Goal: Book appointment/travel/reservation

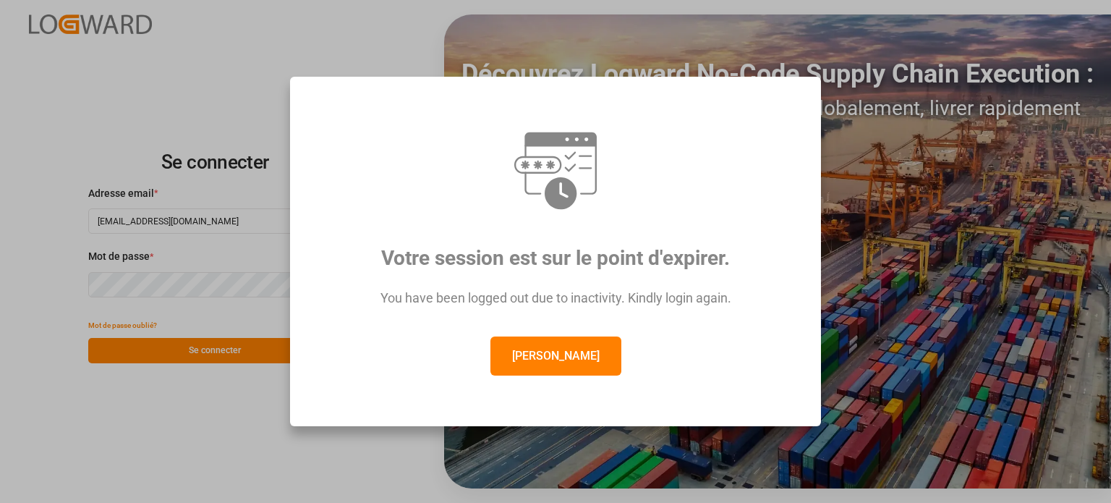
click at [536, 358] on font "[PERSON_NAME]" at bounding box center [555, 356] width 87 height 14
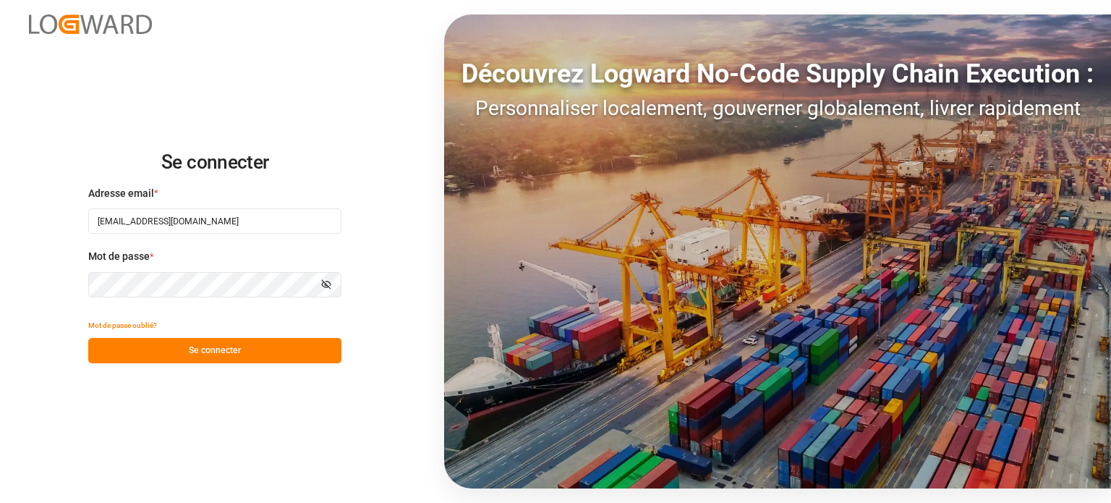
click at [246, 358] on button "Se connecter" at bounding box center [214, 350] width 253 height 25
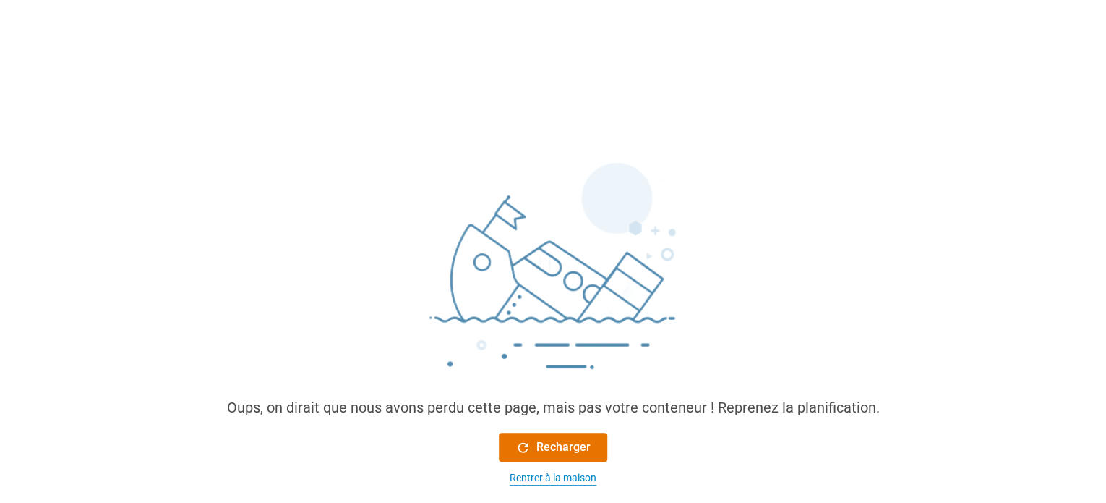
click at [563, 474] on font "Rentrer à la maison" at bounding box center [553, 477] width 87 height 12
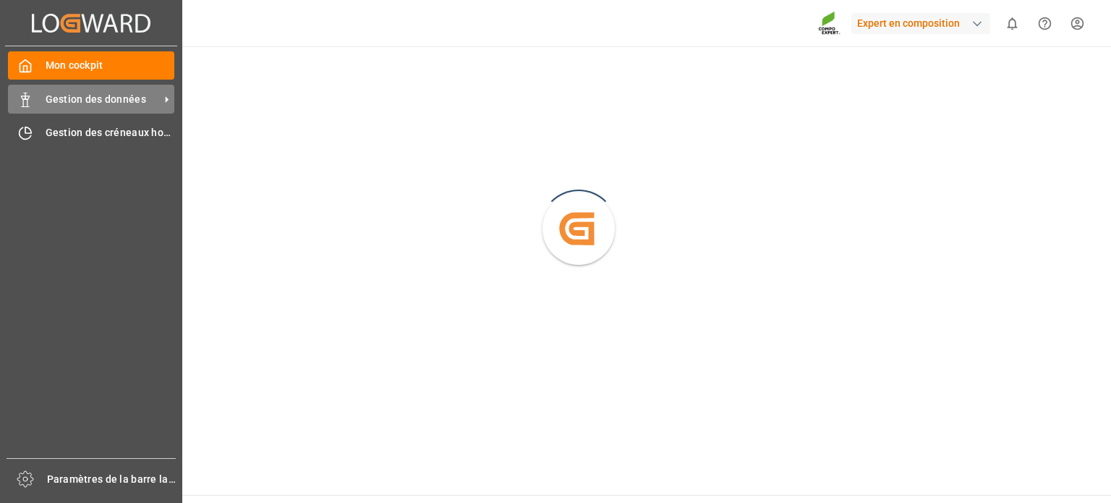
click at [84, 95] on font "Gestion des données" at bounding box center [96, 99] width 101 height 12
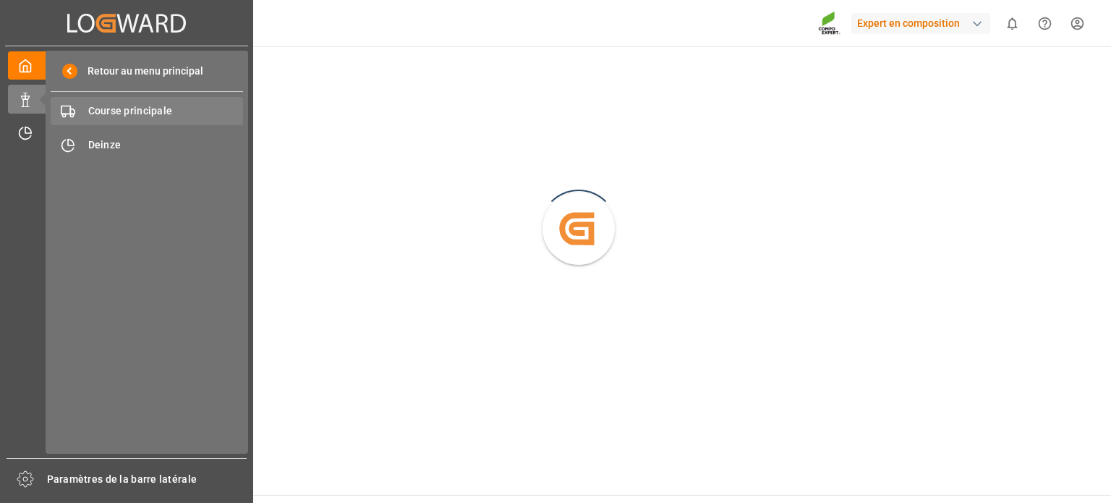
click at [163, 107] on font "Course principale" at bounding box center [130, 111] width 85 height 12
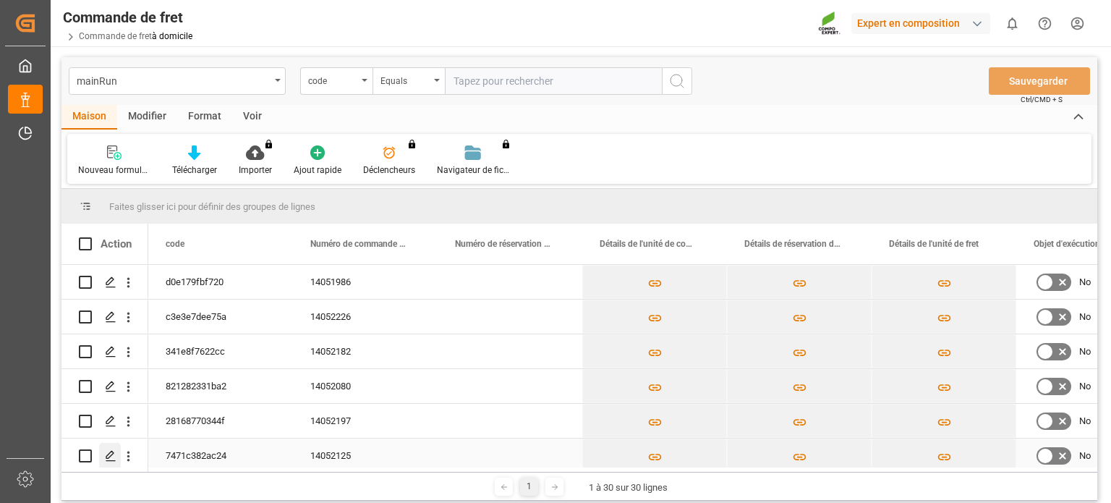
click at [107, 451] on icon "Appuyez sur ESPACE pour sélectionner cette ligne." at bounding box center [111, 456] width 12 height 12
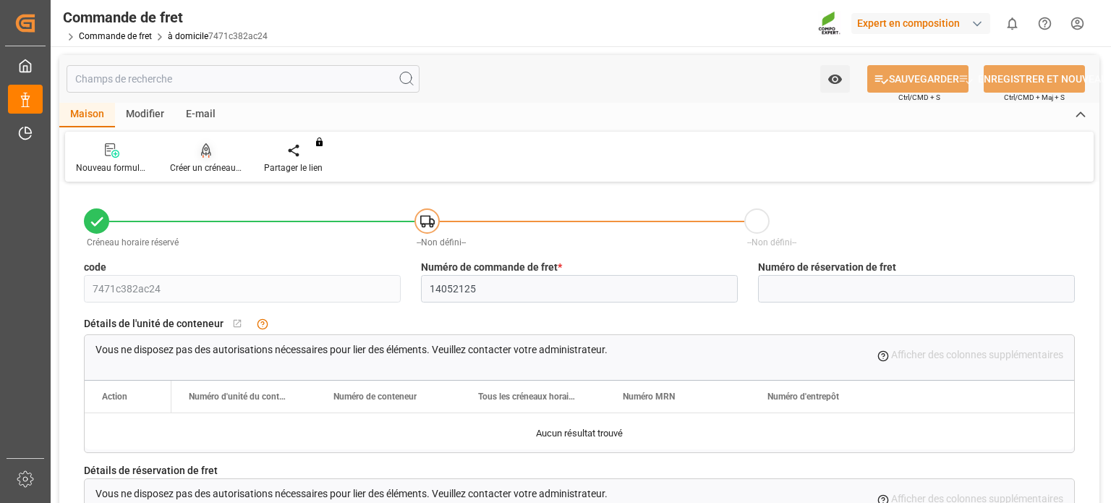
click at [211, 161] on div "Créer un créneau horaire" at bounding box center [206, 167] width 72 height 13
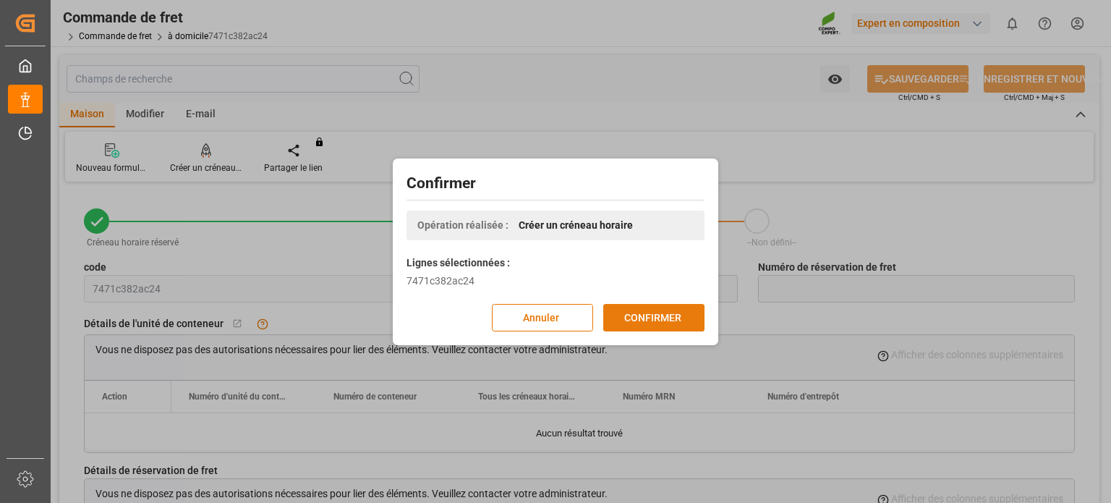
click at [643, 318] on font "CONFIRMER" at bounding box center [652, 317] width 57 height 12
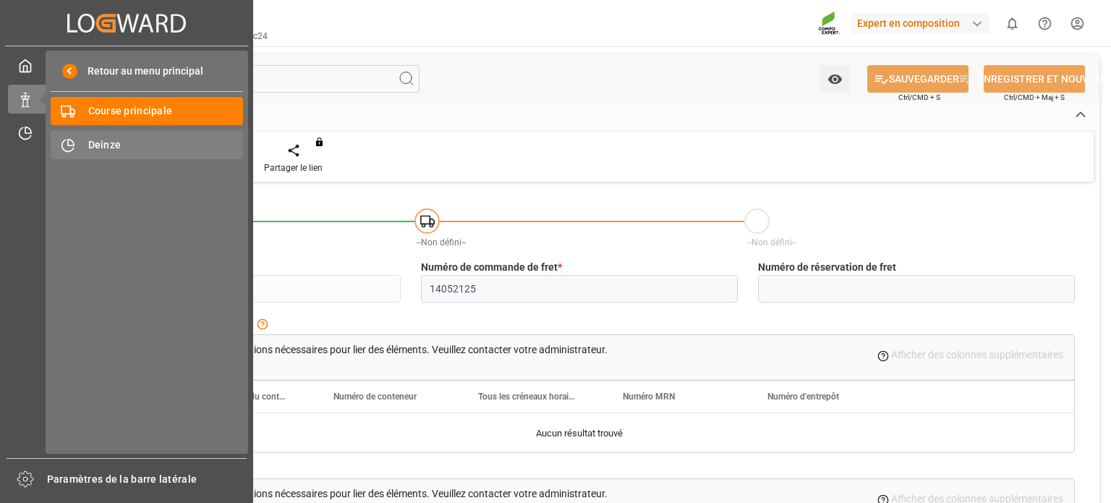
click at [94, 151] on span "Deinze" at bounding box center [165, 144] width 155 height 15
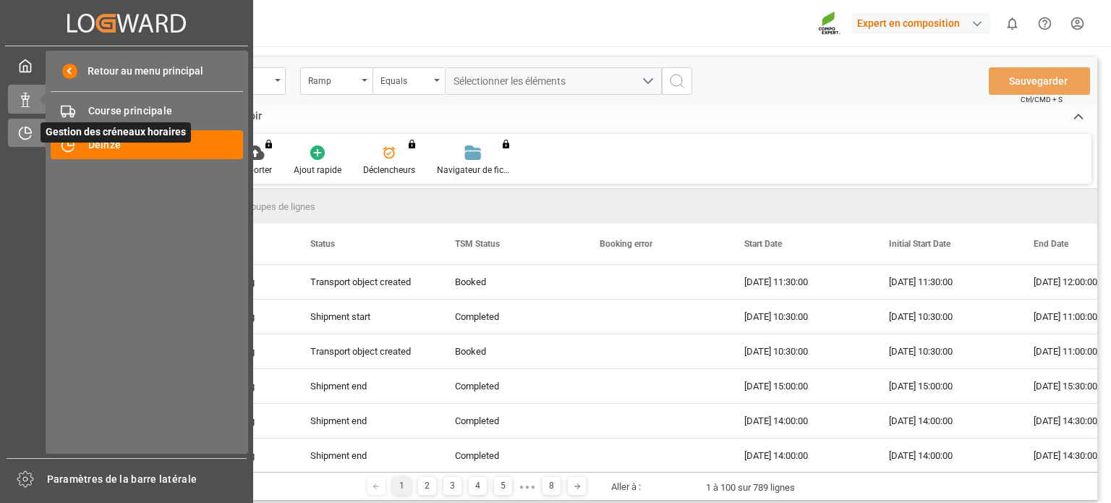
click at [20, 135] on icon at bounding box center [26, 134] width 12 height 12
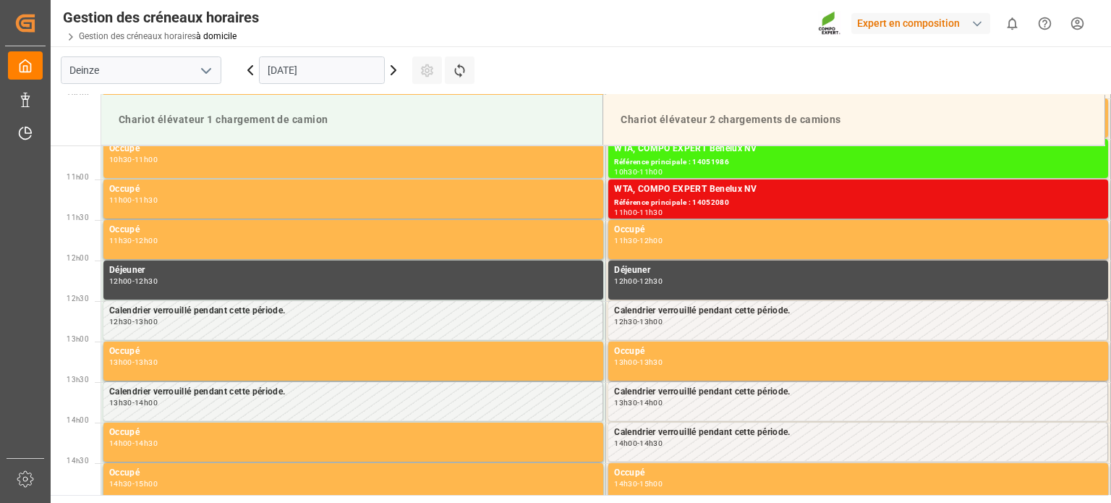
scroll to position [881, 0]
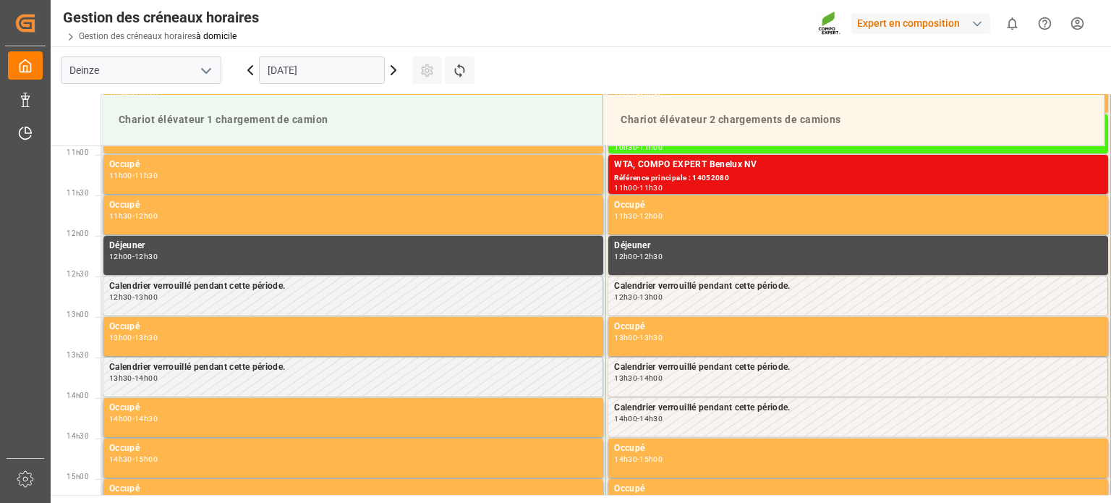
click at [252, 74] on icon at bounding box center [250, 69] width 17 height 17
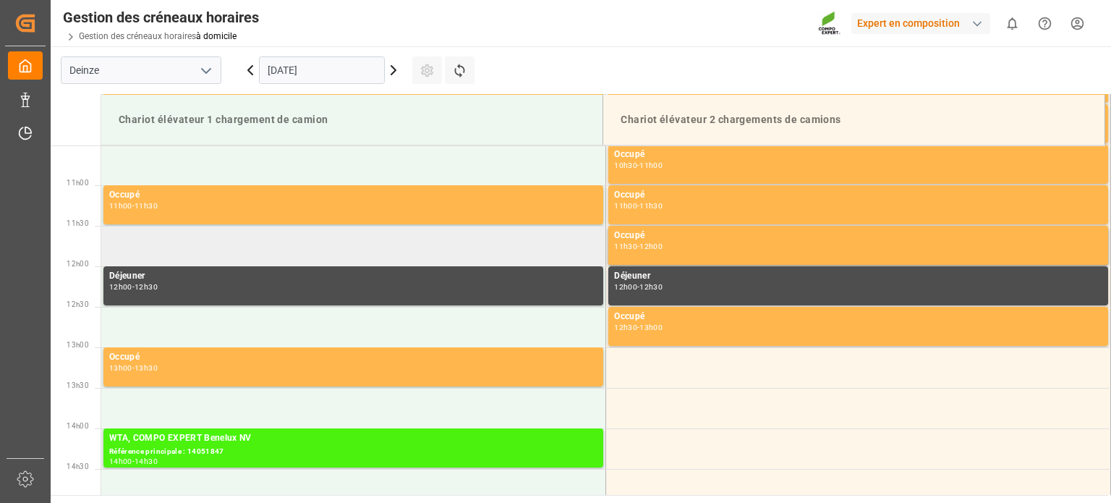
scroll to position [1026, 0]
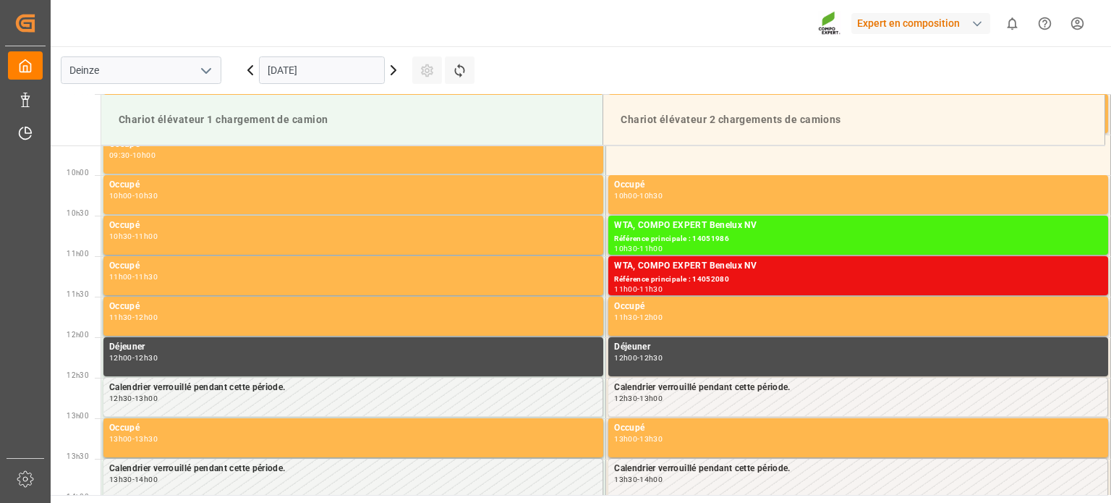
click at [341, 70] on input "[DATE]" at bounding box center [322, 69] width 126 height 27
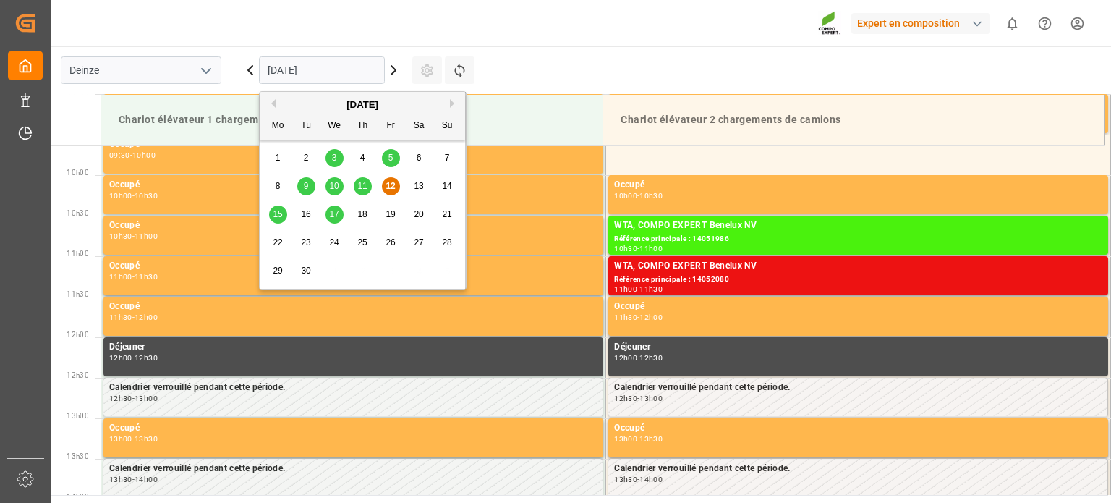
scroll to position [800, 0]
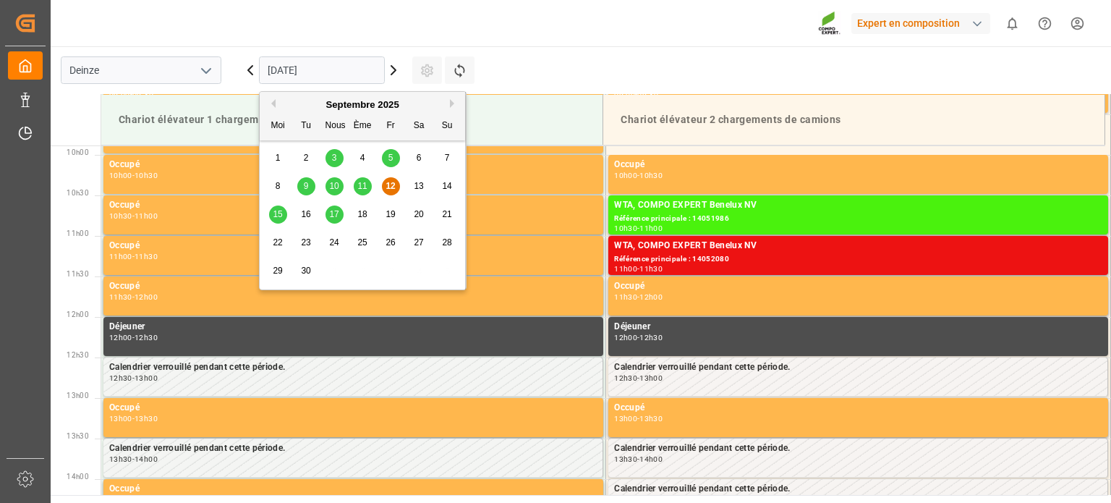
click at [309, 218] on font "16" at bounding box center [305, 214] width 9 height 10
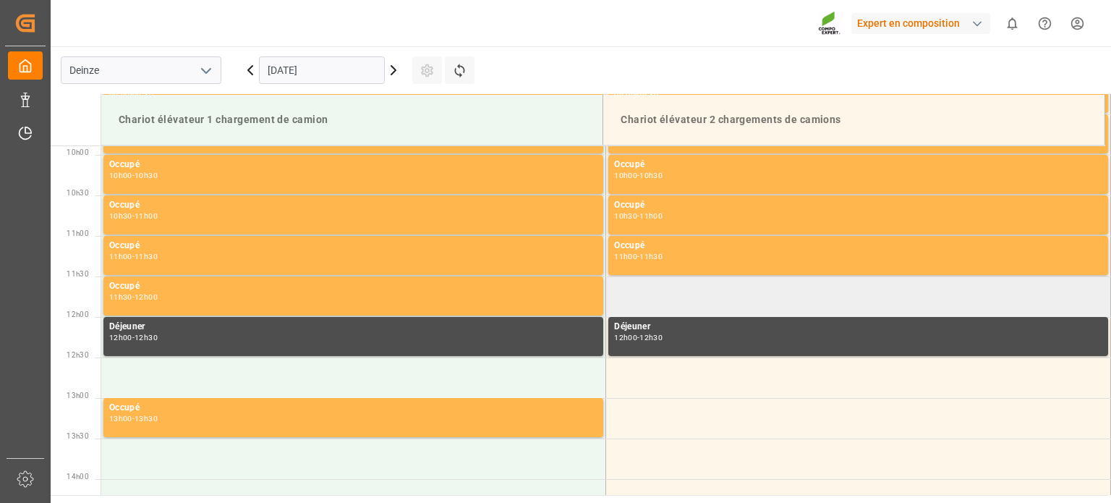
click at [670, 295] on td at bounding box center [858, 296] width 505 height 40
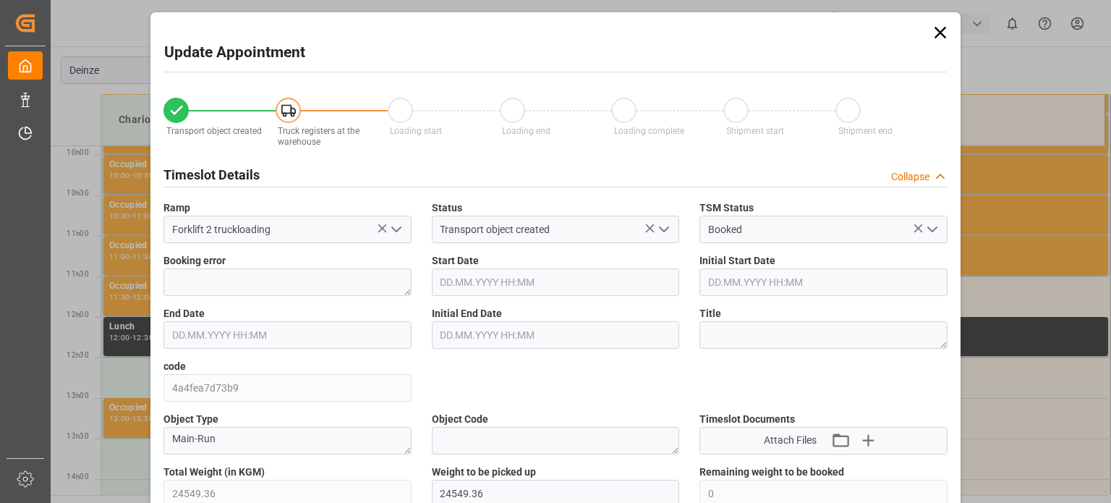
type input "24549.36"
type input "0"
type input "26"
type input "16.09.2025 11:30"
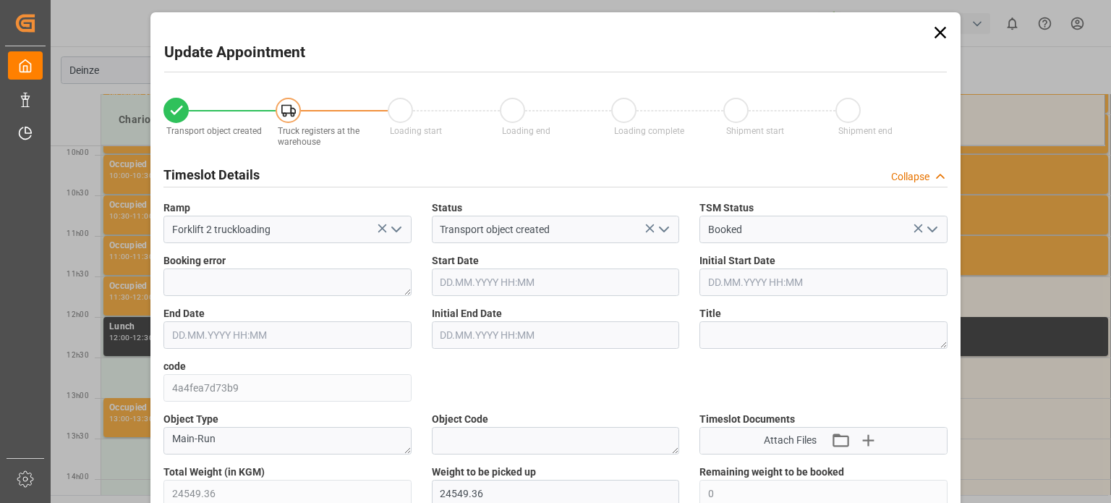
type input "16.09.2025 12:00"
type input "09.09.2025 13:25"
type input "12.09.2025 09:21"
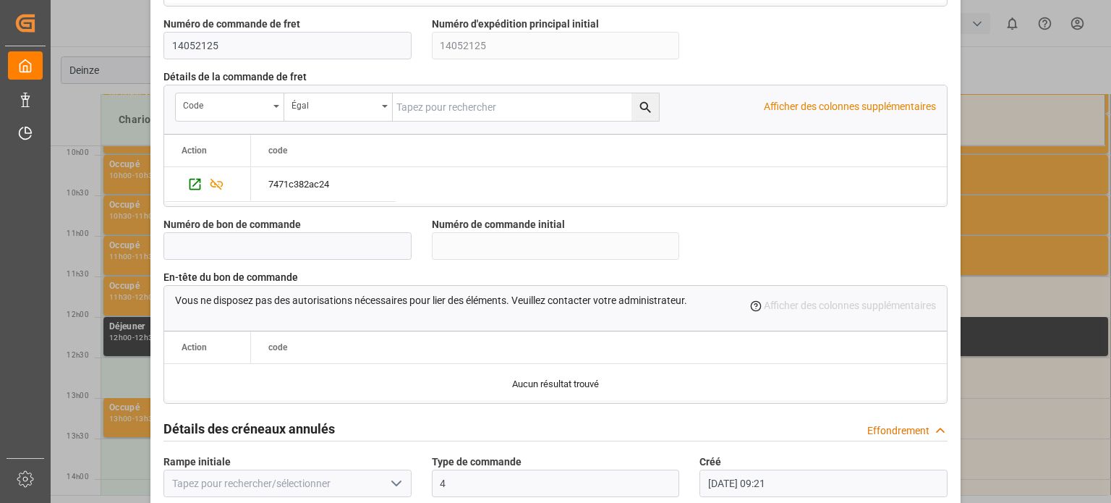
scroll to position [1400, 0]
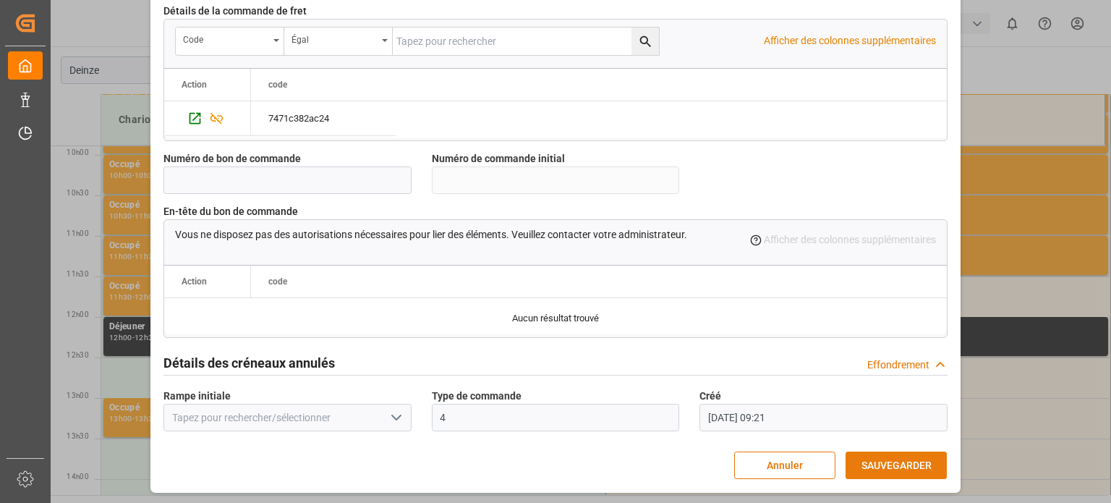
click at [885, 459] on font "SAUVEGARDER" at bounding box center [896, 465] width 70 height 12
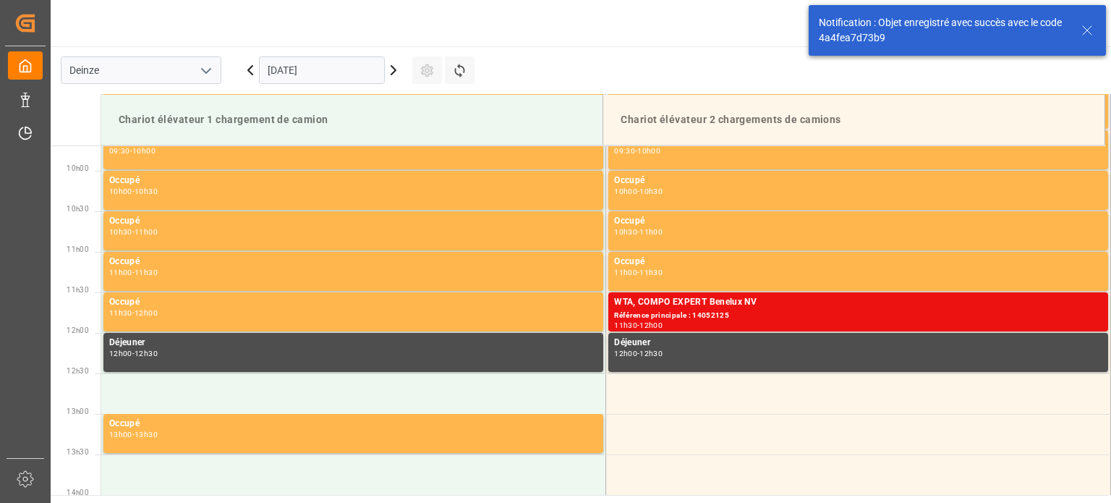
scroll to position [800, 0]
